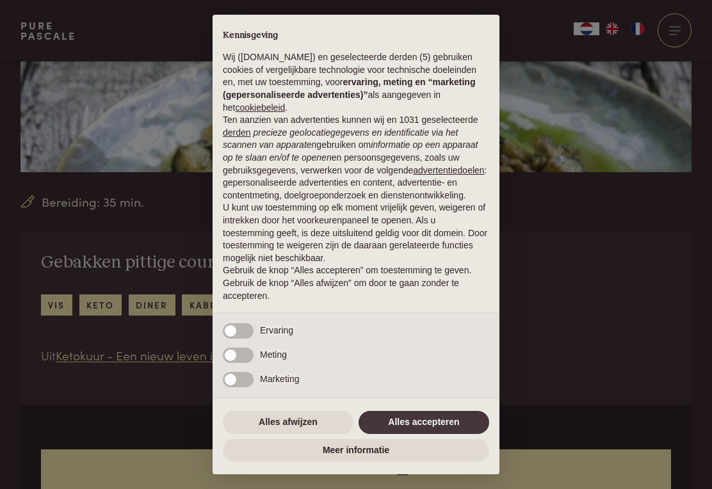
scroll to position [307, 0]
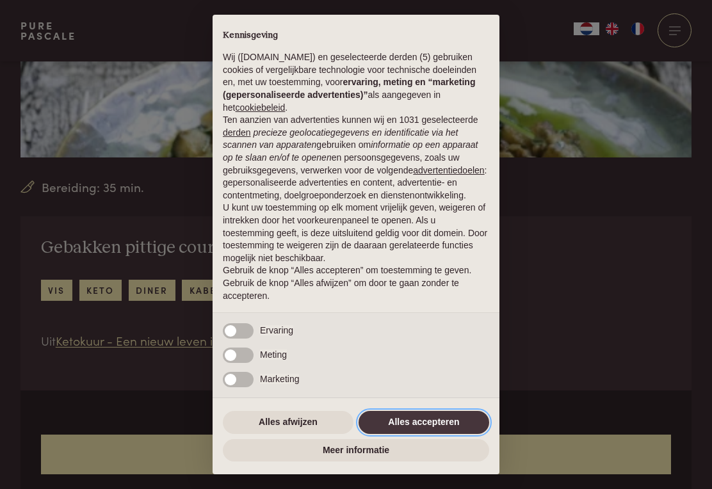
click at [409, 434] on button "Alles accepteren" at bounding box center [424, 422] width 131 height 23
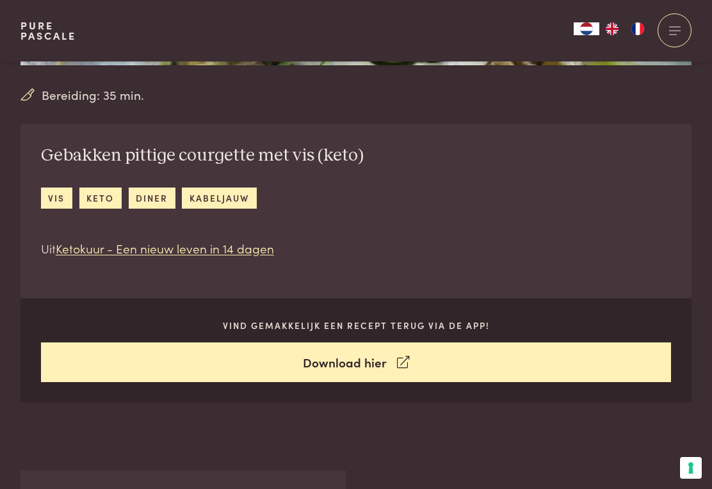
scroll to position [397, 0]
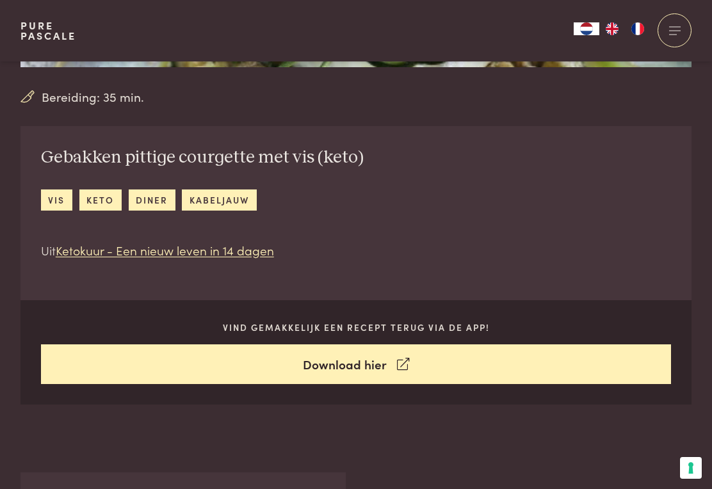
click at [101, 205] on link "keto" at bounding box center [100, 200] width 42 height 21
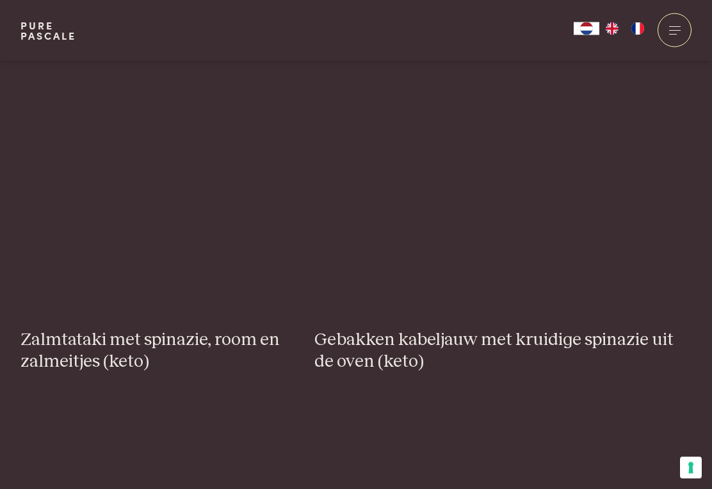
scroll to position [1866, 0]
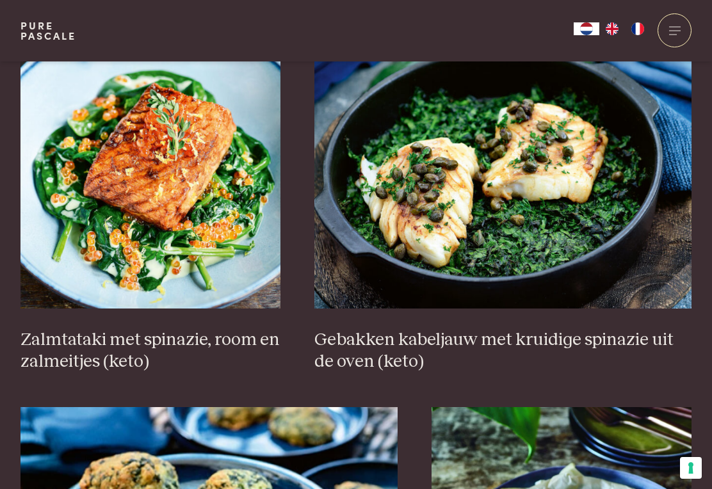
click at [563, 181] on img at bounding box center [503, 181] width 377 height 256
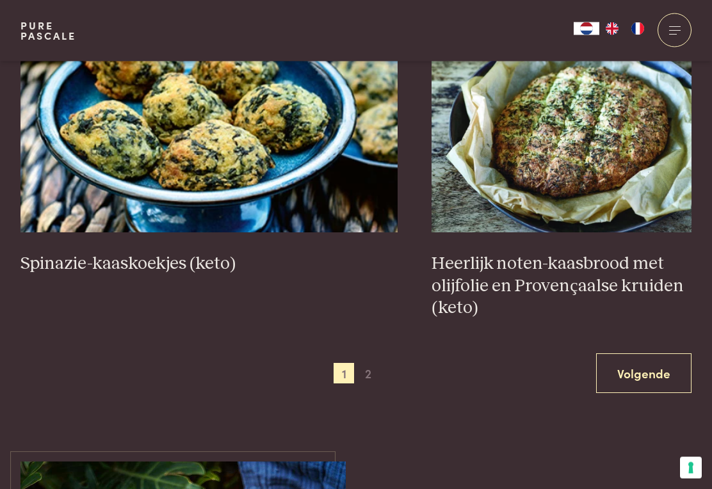
scroll to position [2298, 0]
click at [635, 354] on link "Volgende" at bounding box center [643, 374] width 95 height 40
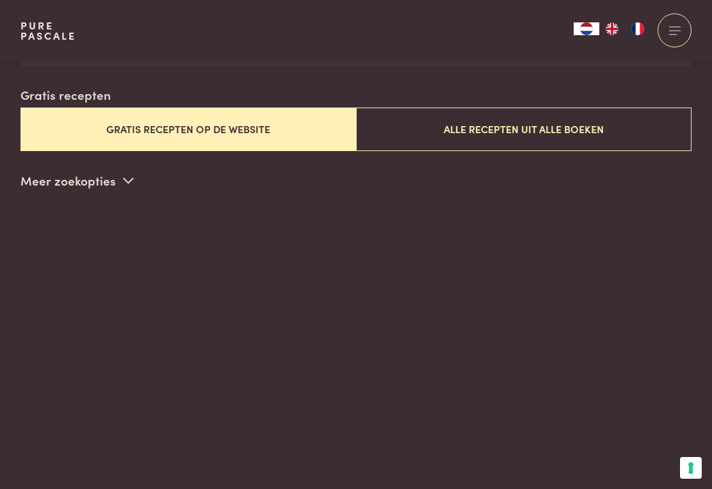
scroll to position [309, 0]
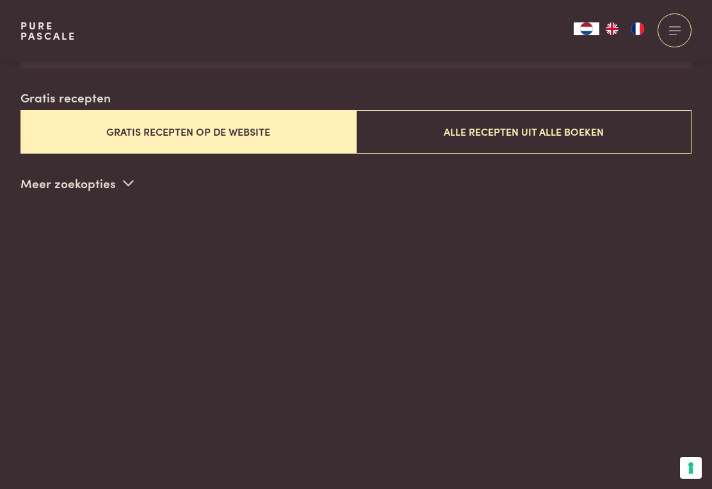
click at [115, 184] on p "Meer zoekopties" at bounding box center [77, 183] width 113 height 19
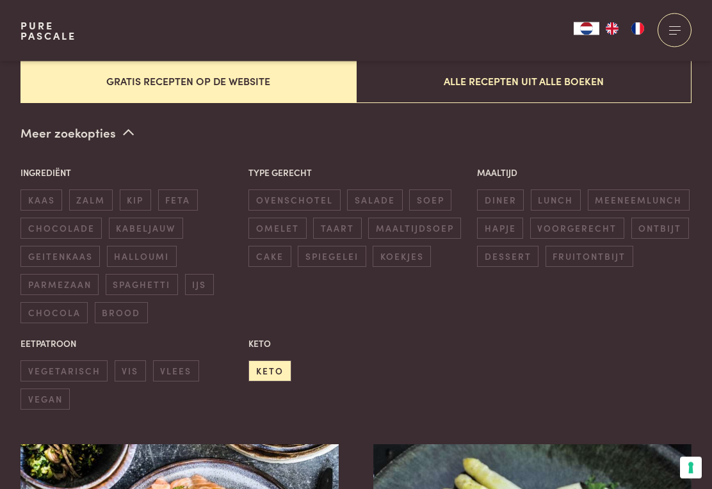
scroll to position [363, 0]
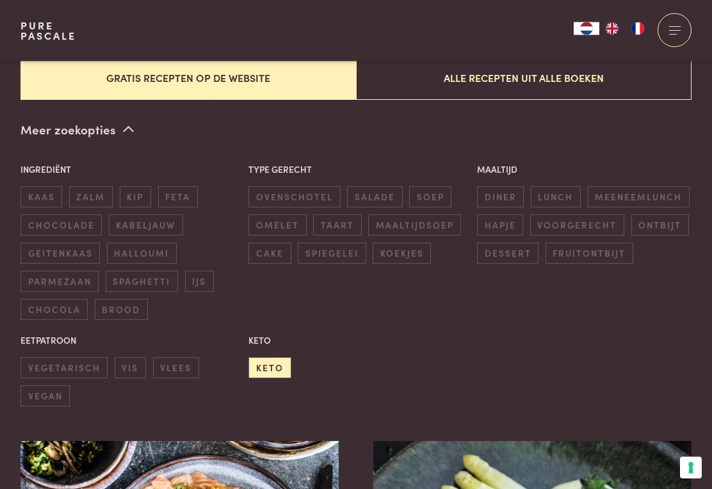
click at [277, 367] on span "keto" at bounding box center [270, 368] width 42 height 21
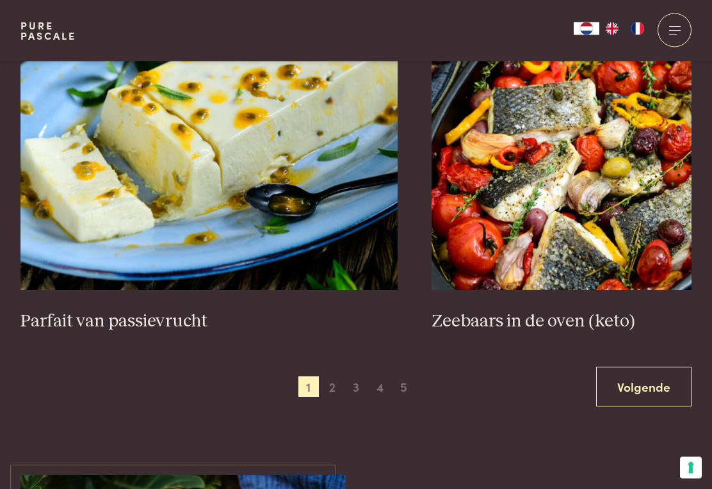
scroll to position [2479, 0]
click at [336, 377] on span "2" at bounding box center [332, 387] width 21 height 21
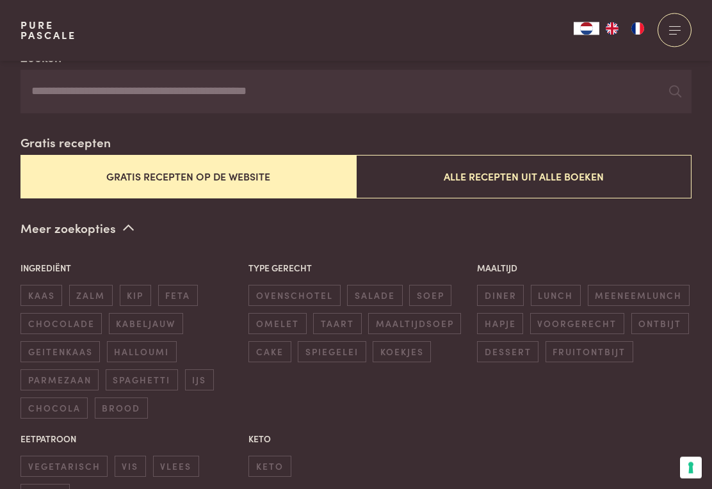
scroll to position [272, 0]
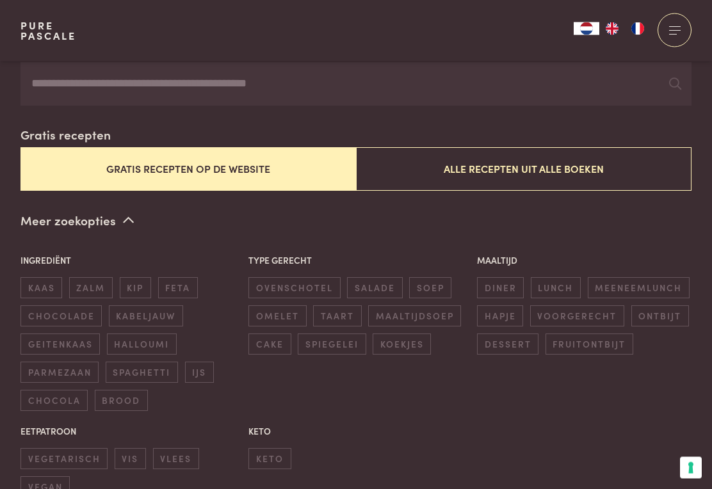
click at [275, 449] on span "keto" at bounding box center [270, 459] width 42 height 21
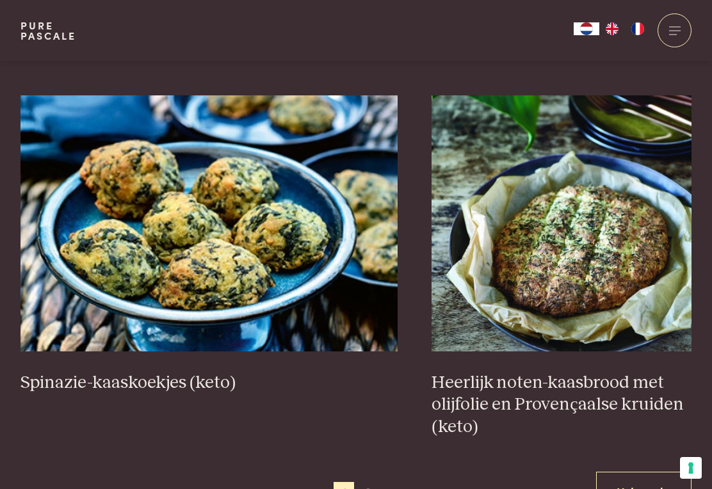
scroll to position [2501, 0]
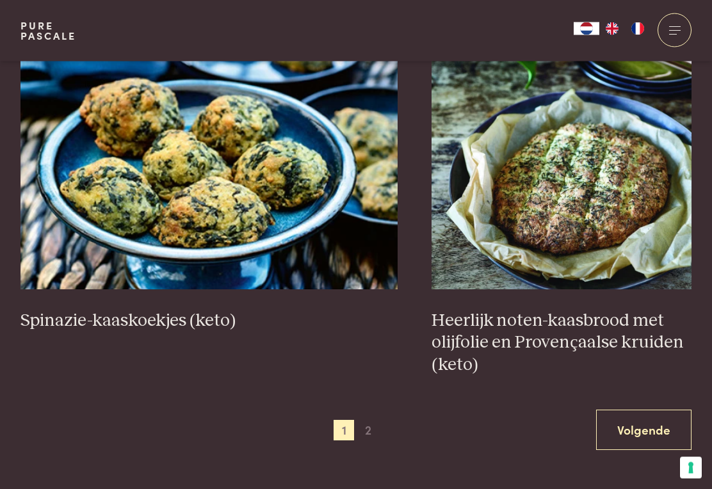
click at [639, 411] on link "Volgende" at bounding box center [643, 431] width 95 height 40
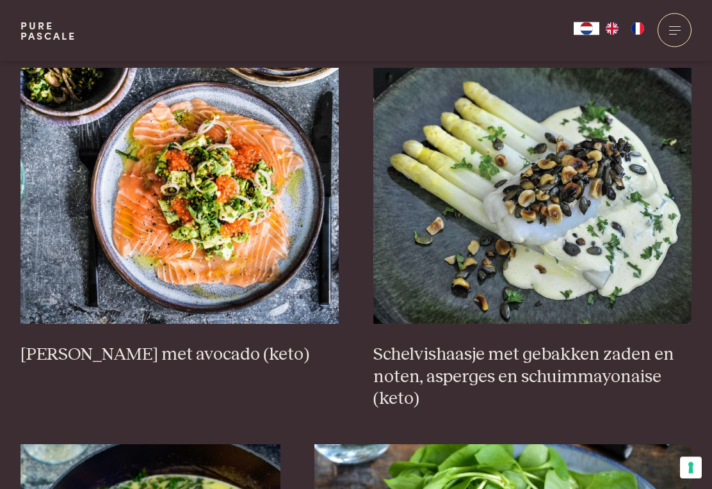
scroll to position [734, 0]
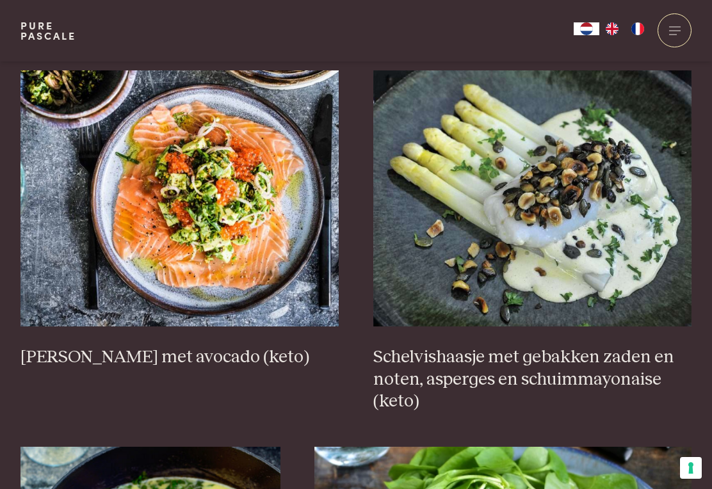
click at [192, 228] on img at bounding box center [180, 198] width 319 height 256
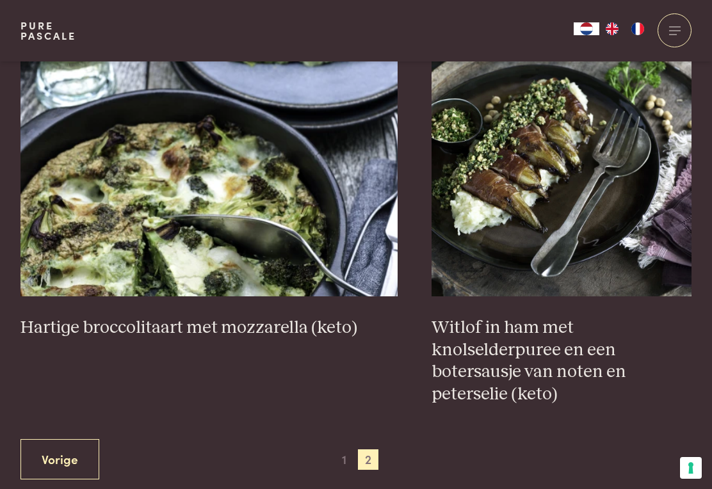
scroll to position [2563, 0]
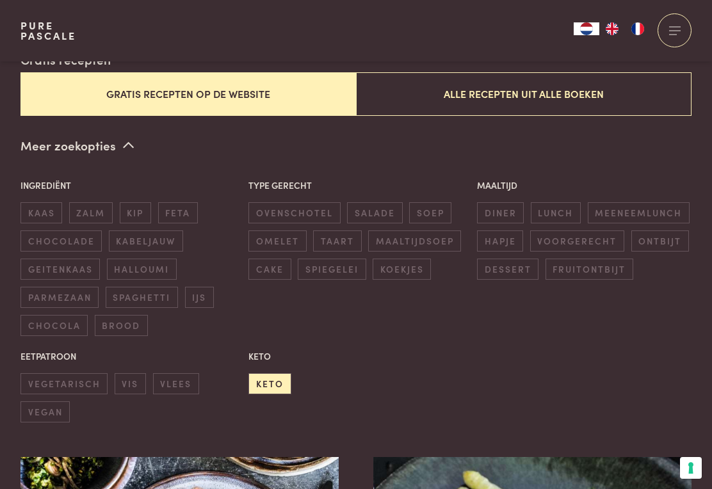
scroll to position [325, 0]
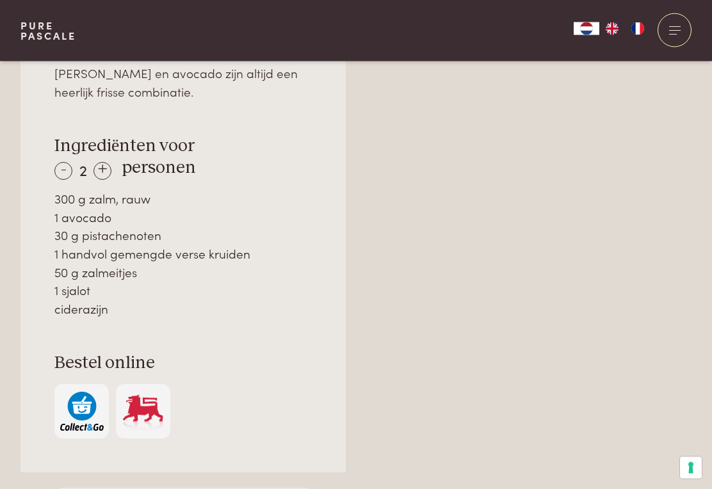
scroll to position [897, 0]
